Goal: Transaction & Acquisition: Subscribe to service/newsletter

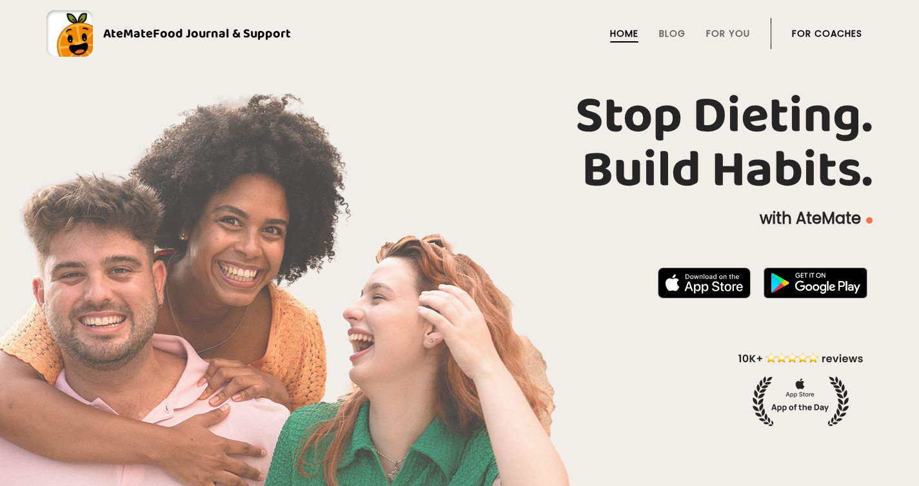
click at [150, 31] on div "AteMate Food Journal & Support" at bounding box center [192, 33] width 198 height 21
click at [848, 25] on li "For Coaches" at bounding box center [827, 33] width 70 height 31
click at [842, 33] on link "For Coaches" at bounding box center [827, 33] width 70 height 10
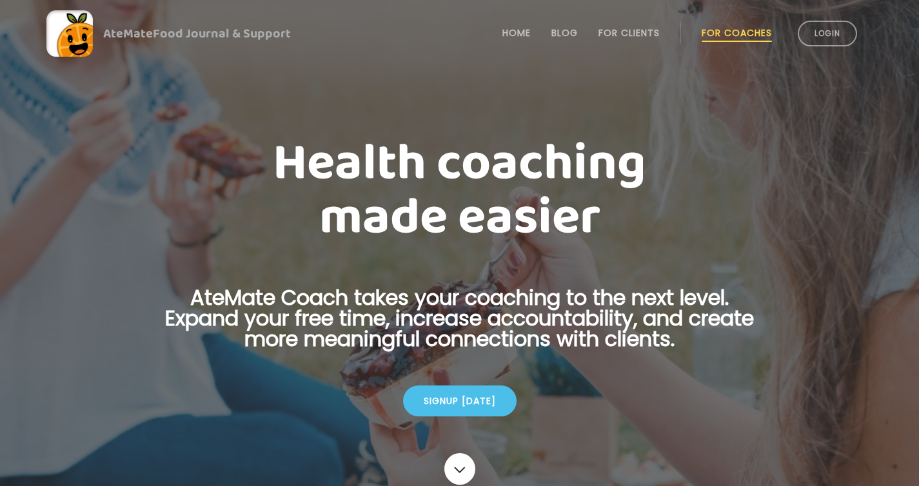
click at [457, 389] on div "Signup today" at bounding box center [459, 401] width 113 height 31
